Goal: Ask a question: Seek information or help from site administrators or community

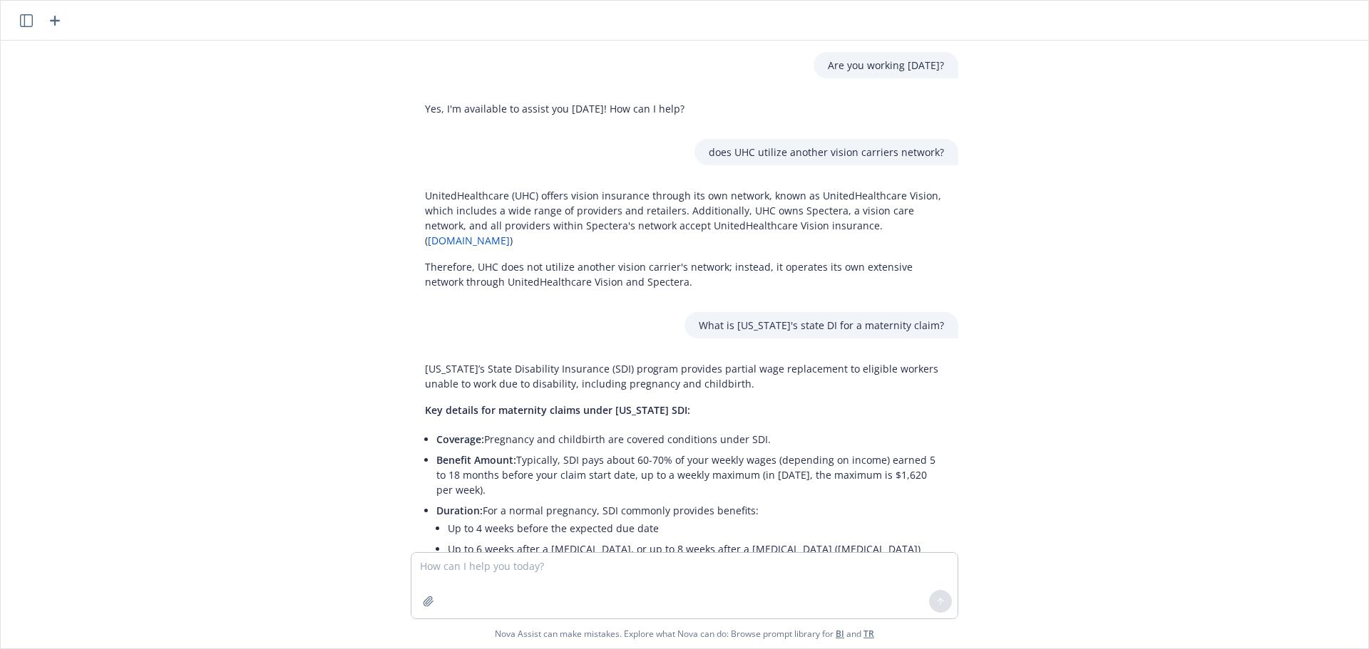
scroll to position [170, 0]
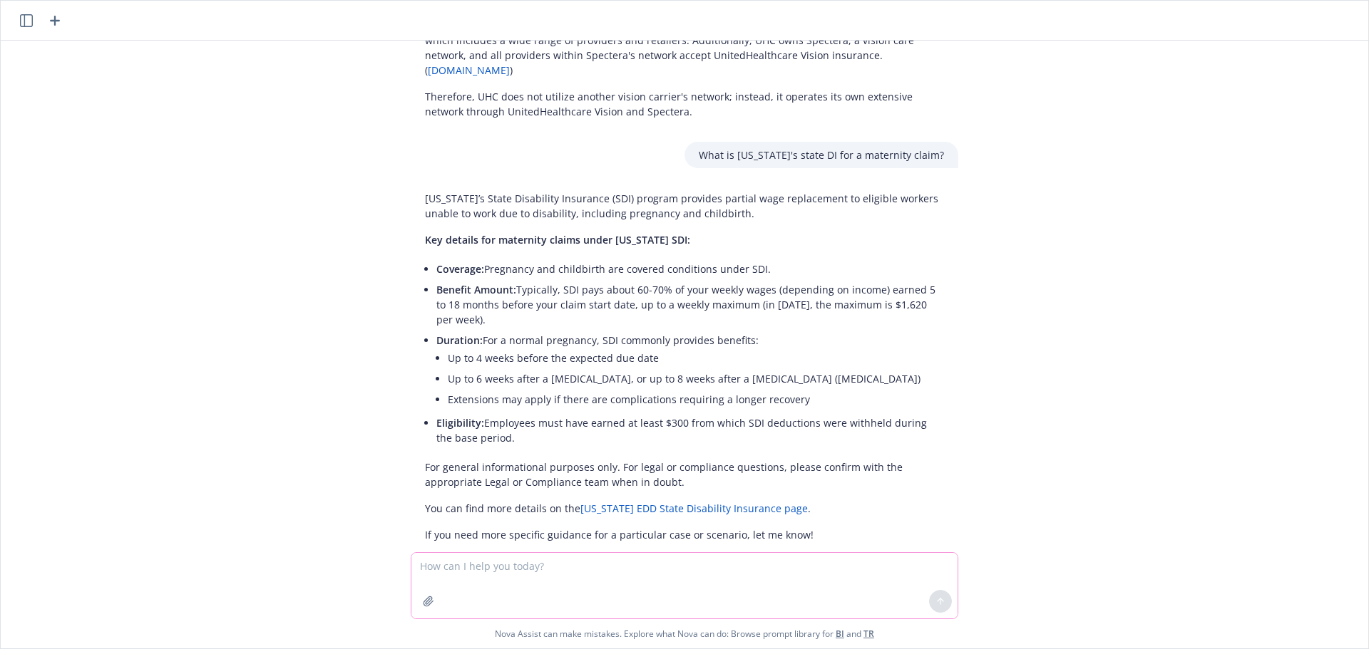
click at [550, 574] on textarea at bounding box center [684, 586] width 546 height 66
type textarea "What is the name of the network for the attached plan?"
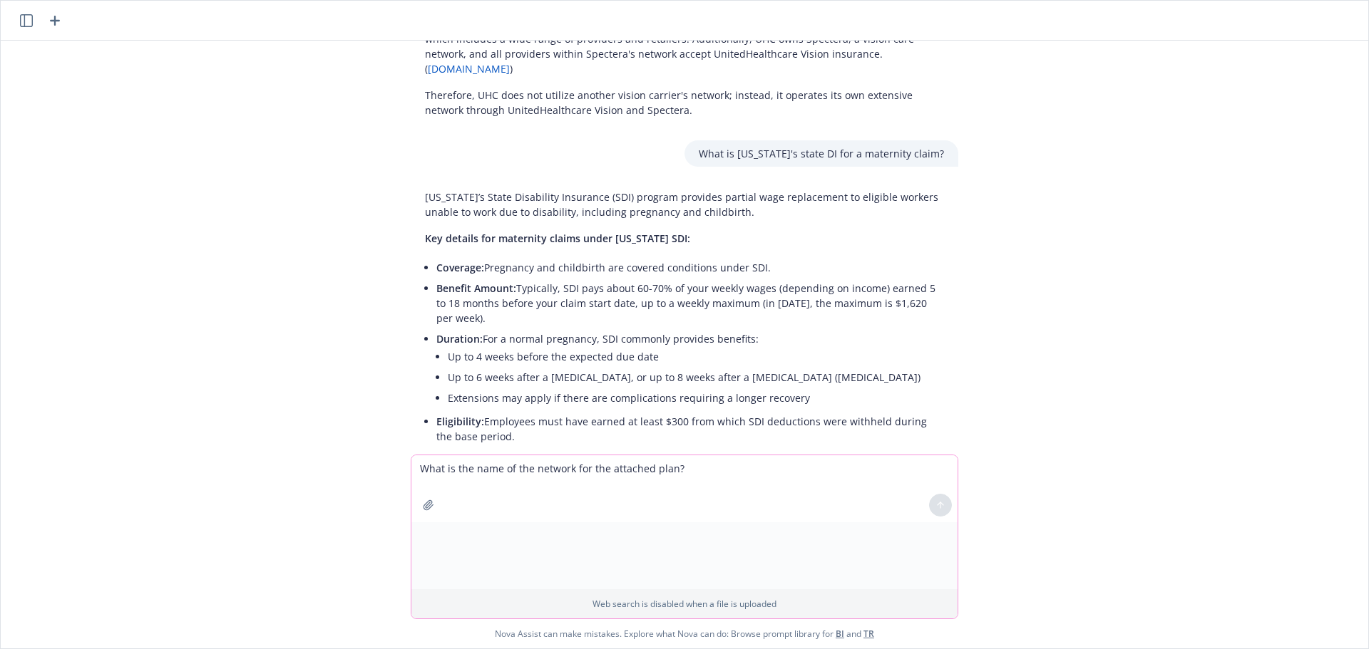
scroll to position [268, 0]
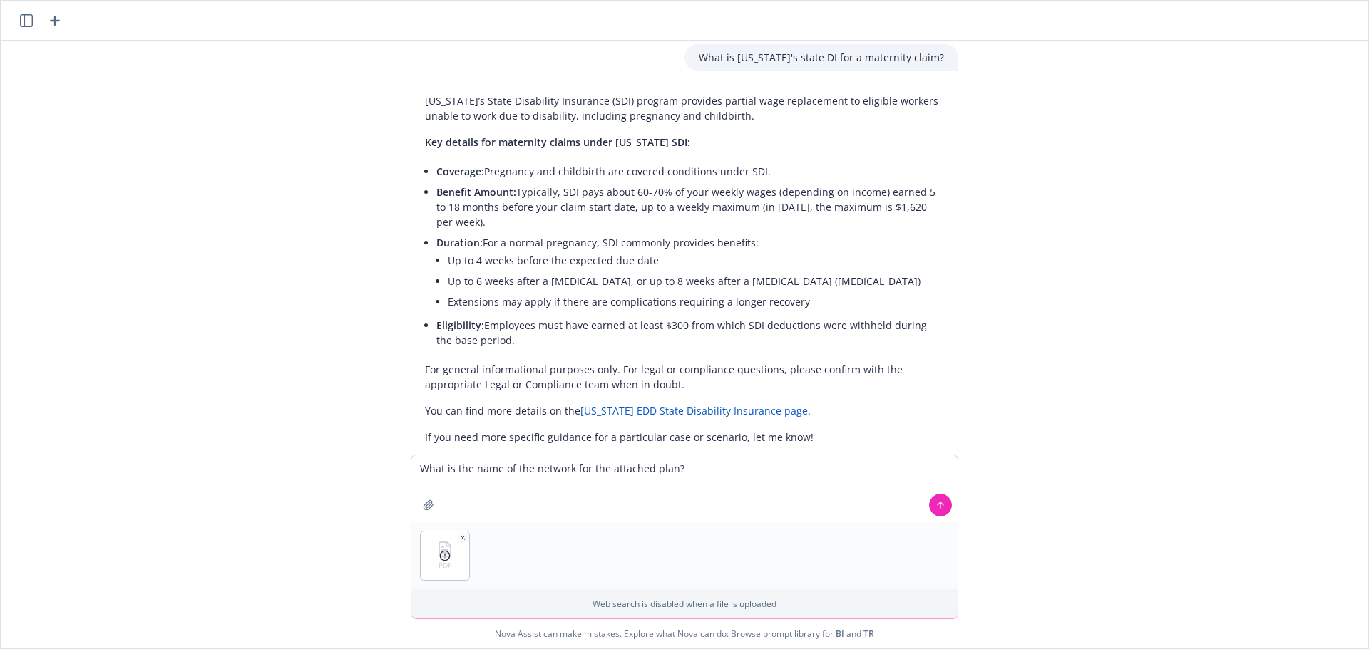
click at [940, 508] on icon at bounding box center [940, 506] width 0 height 6
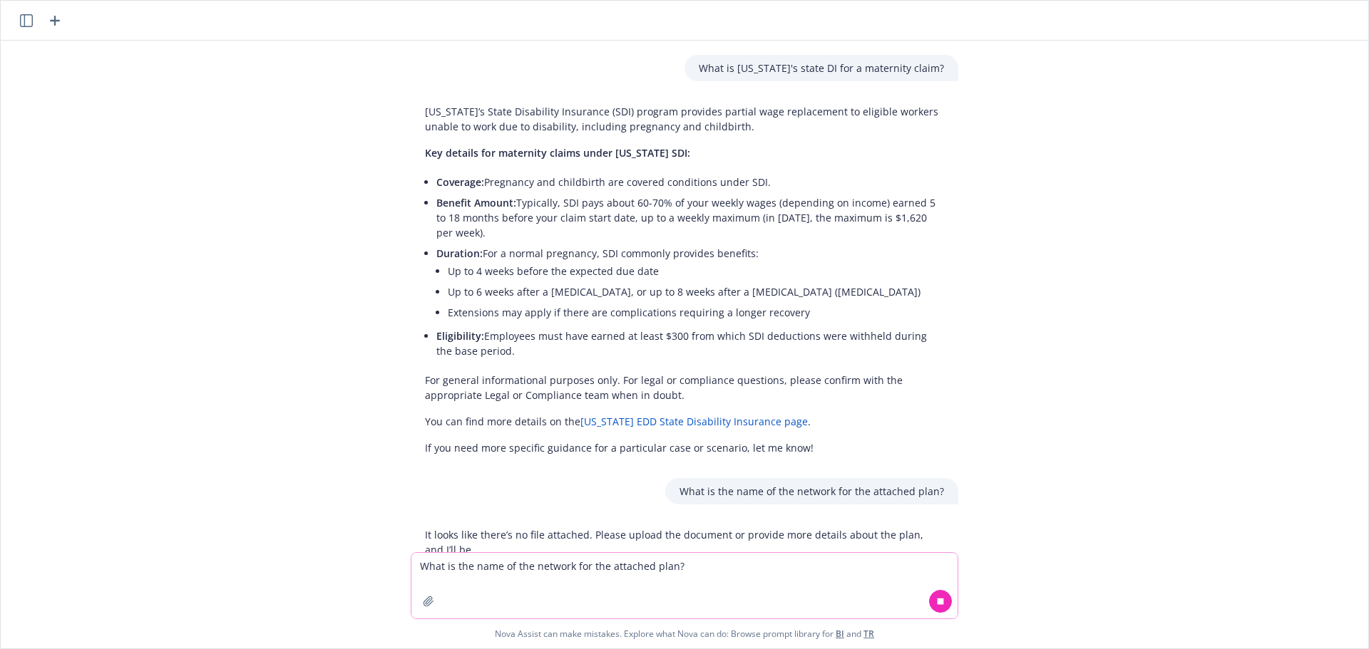
scroll to position [272, 0]
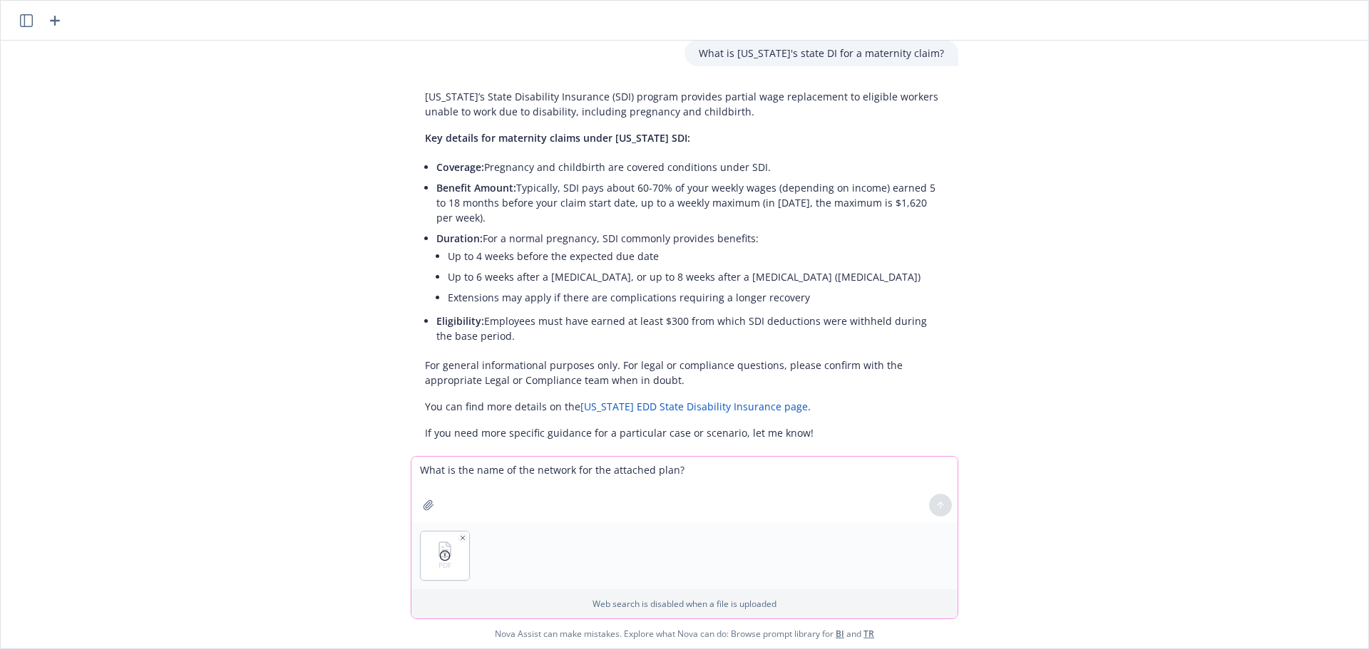
click at [445, 556] on line at bounding box center [445, 555] width 0 height 2
click at [445, 555] on line at bounding box center [445, 555] width 0 height 2
click at [598, 484] on textarea "What is the name of the network for the attached plan?" at bounding box center [684, 490] width 546 height 66
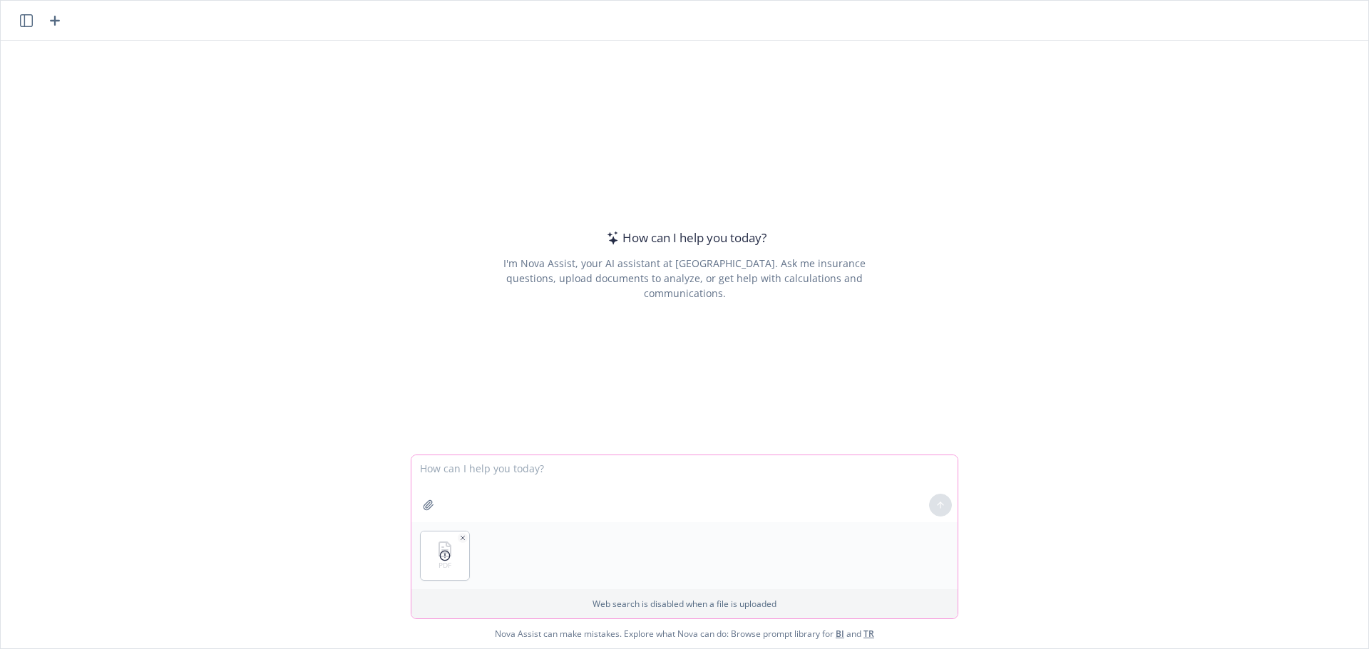
click at [459, 540] on icon "button" at bounding box center [462, 538] width 7 height 7
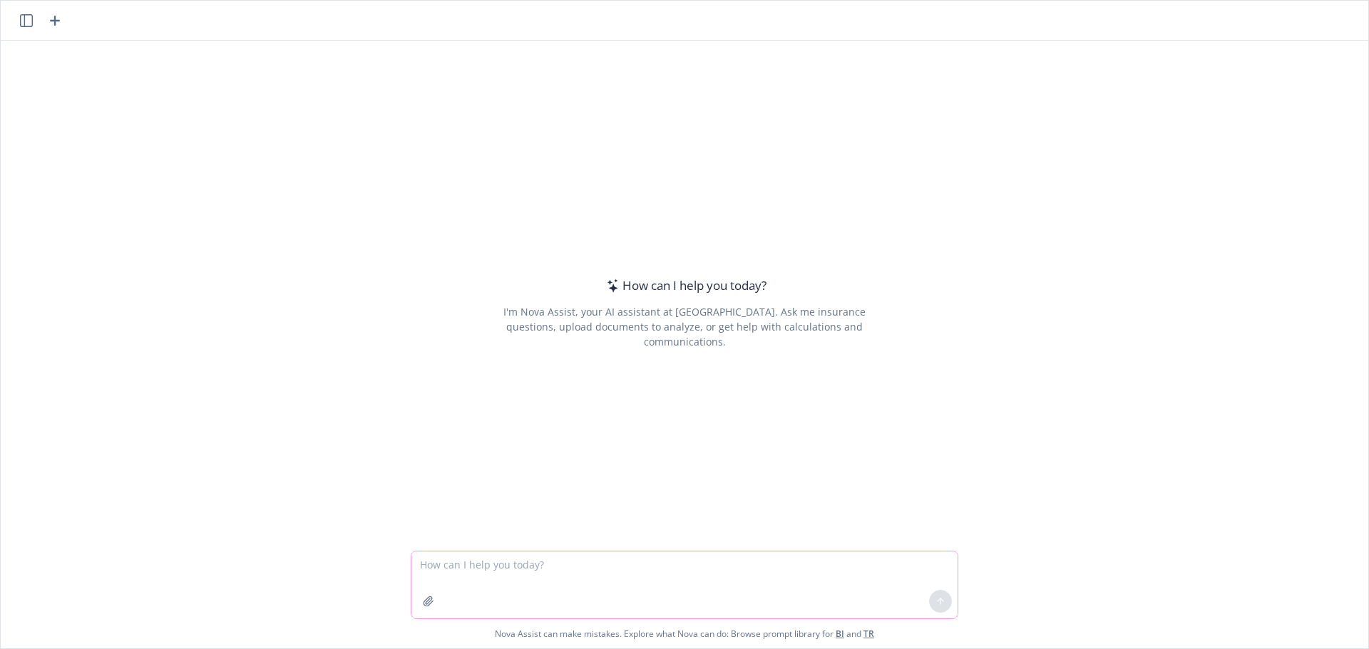
click at [477, 572] on textarea at bounding box center [684, 585] width 546 height 67
type textarea "W"
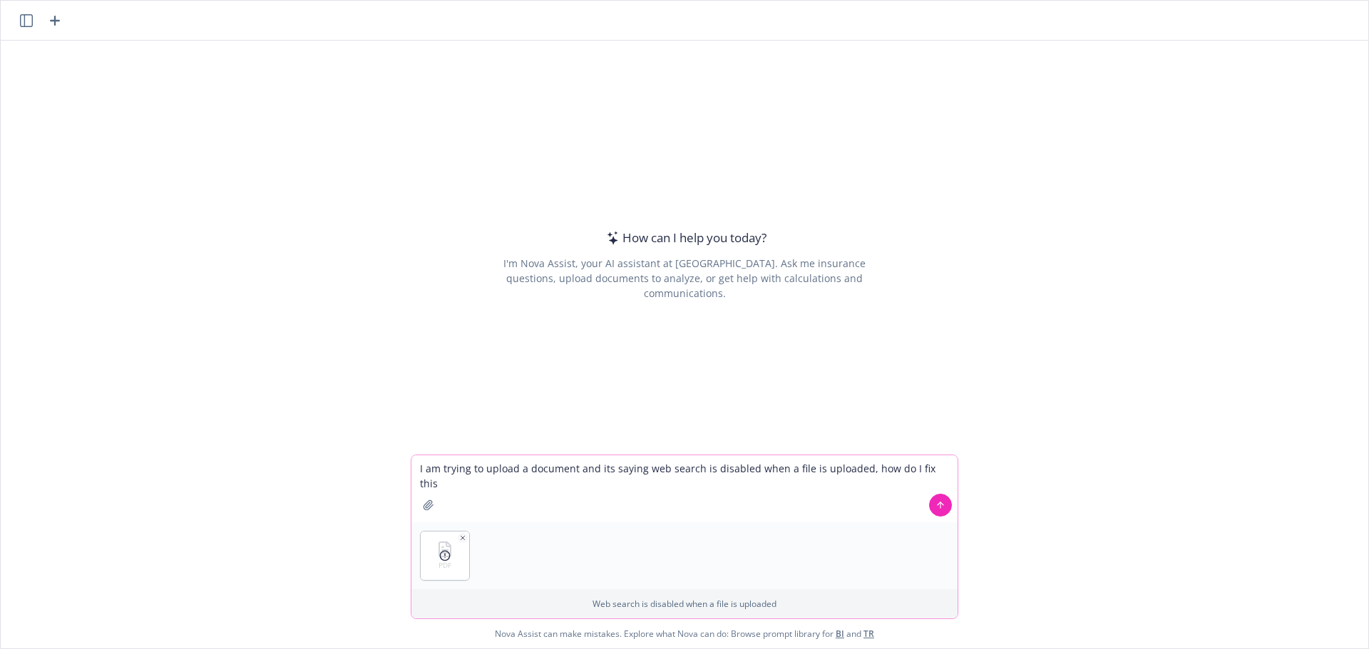
type textarea "I am trying to upload a document and its saying web search is disabled when a f…"
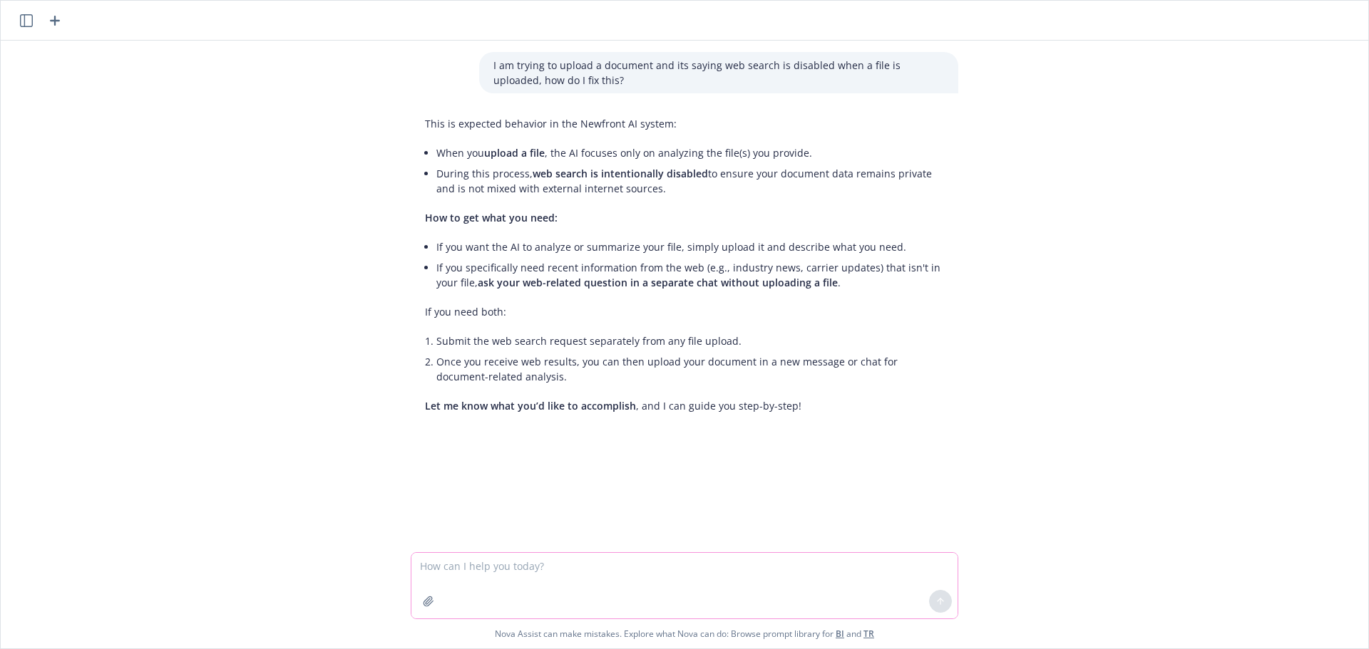
click at [430, 603] on button "button" at bounding box center [428, 601] width 23 height 23
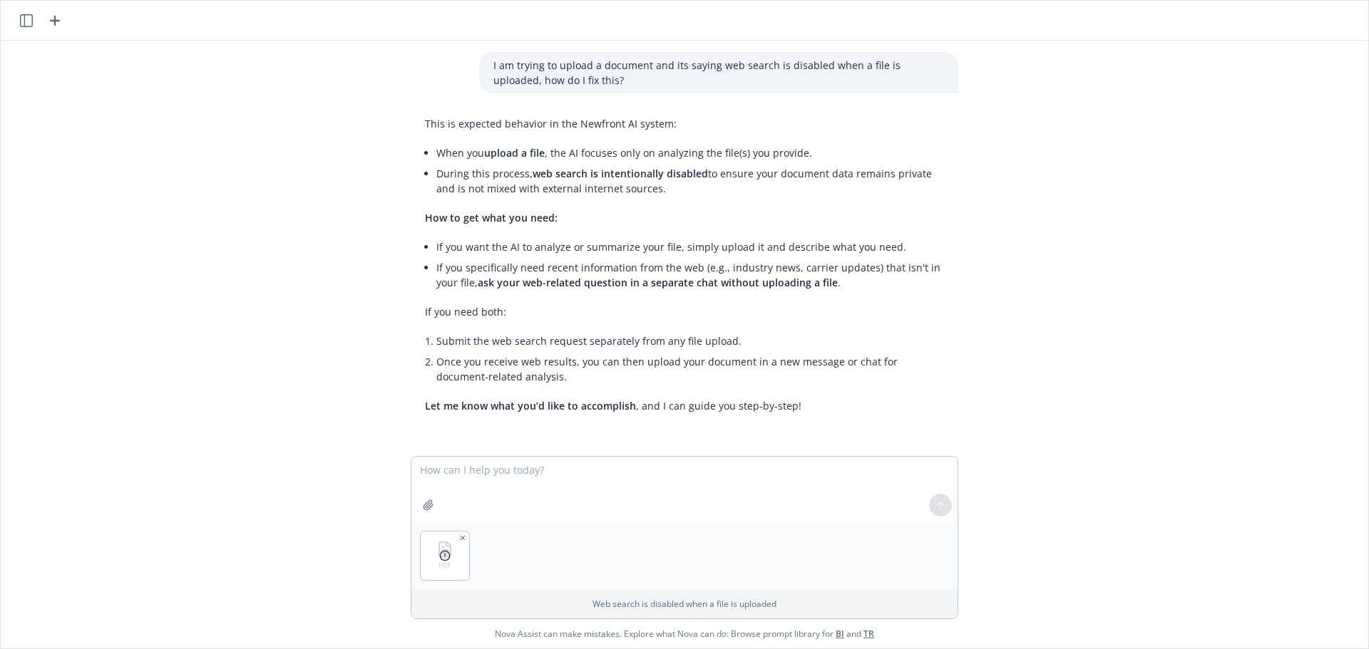
click at [929, 498] on div at bounding box center [940, 505] width 34 height 34
click at [459, 535] on icon "button" at bounding box center [462, 538] width 7 height 7
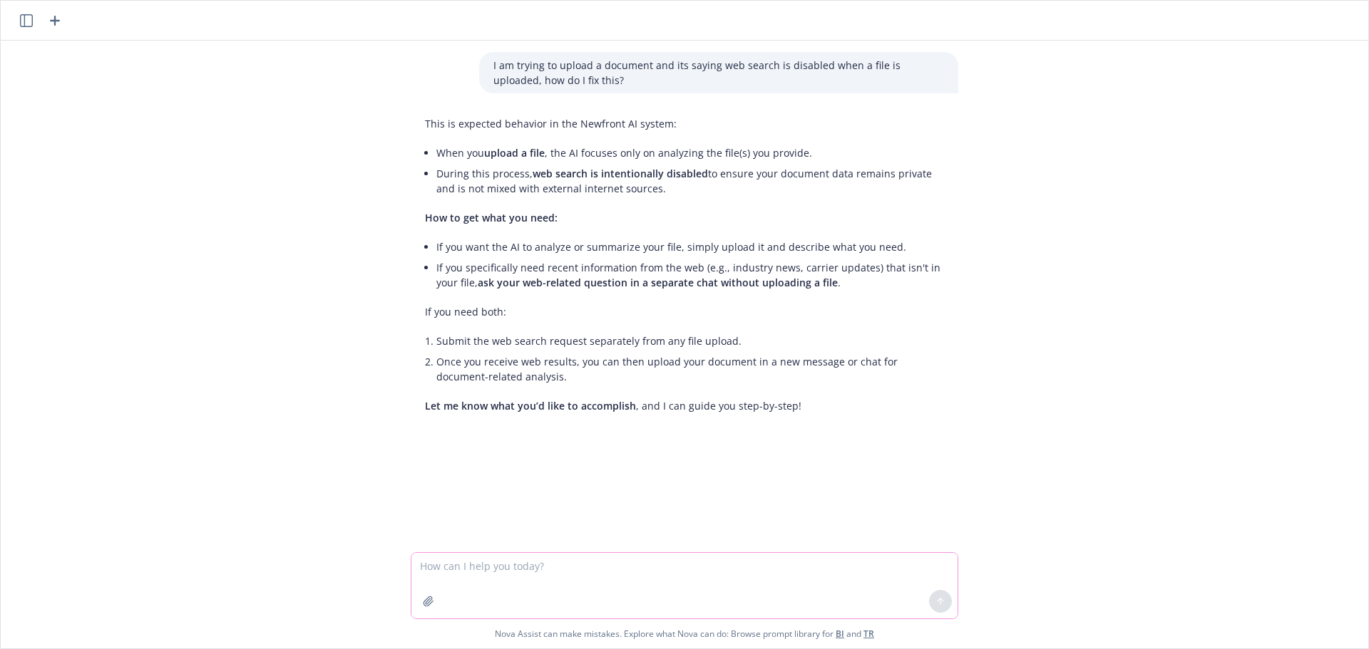
click at [558, 565] on textarea at bounding box center [684, 586] width 546 height 66
type textarea "F"
type textarea "W"
type textarea "What are the networks that Blue Cross Blue Shield of MA offer?"
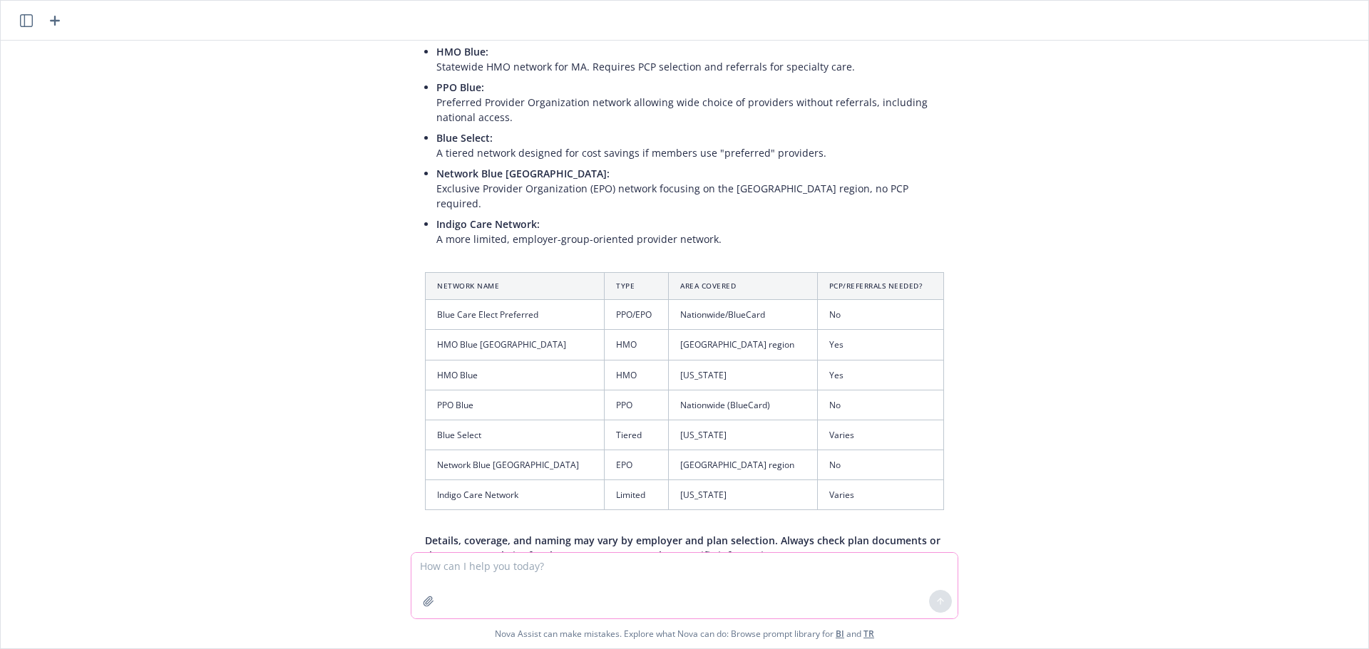
scroll to position [649, 0]
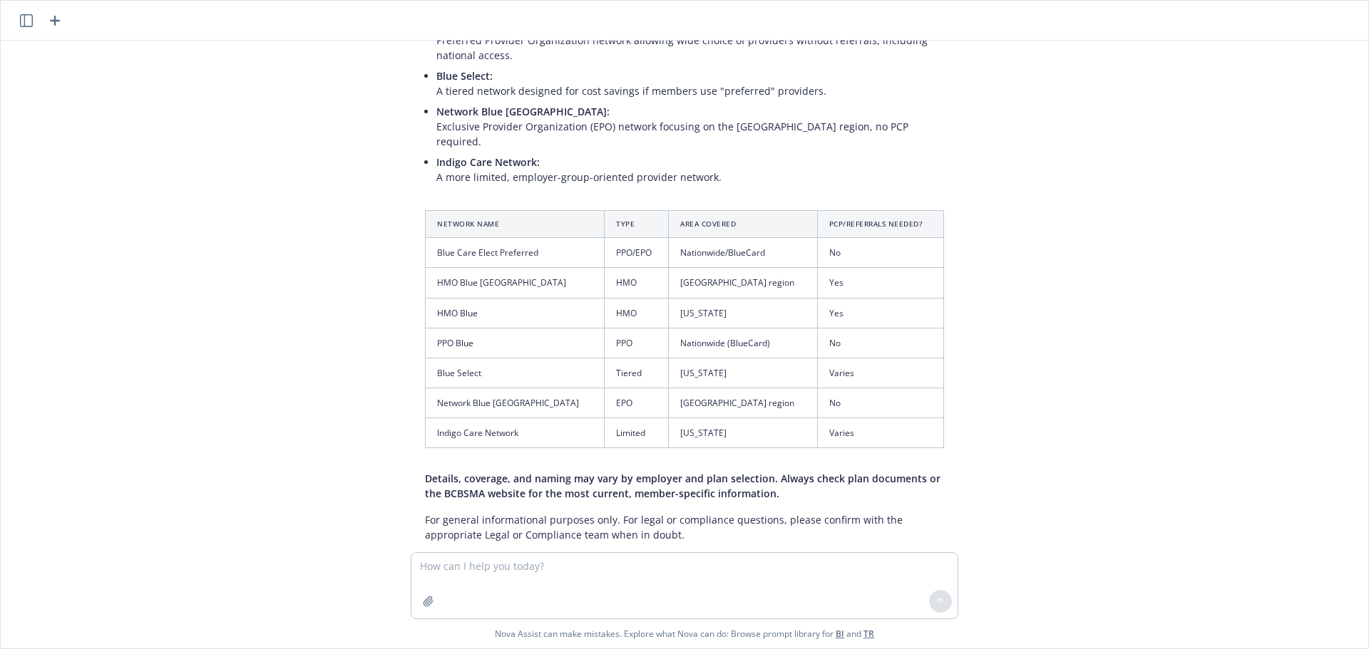
drag, startPoint x: 835, startPoint y: 240, endPoint x: 622, endPoint y: 433, distance: 287.1
click at [622, 433] on div "Blue Cross Blue Shield of Massachusetts (BCBSMA) offers several provider networ…" at bounding box center [684, 189] width 547 height 717
